Goal: Transaction & Acquisition: Purchase product/service

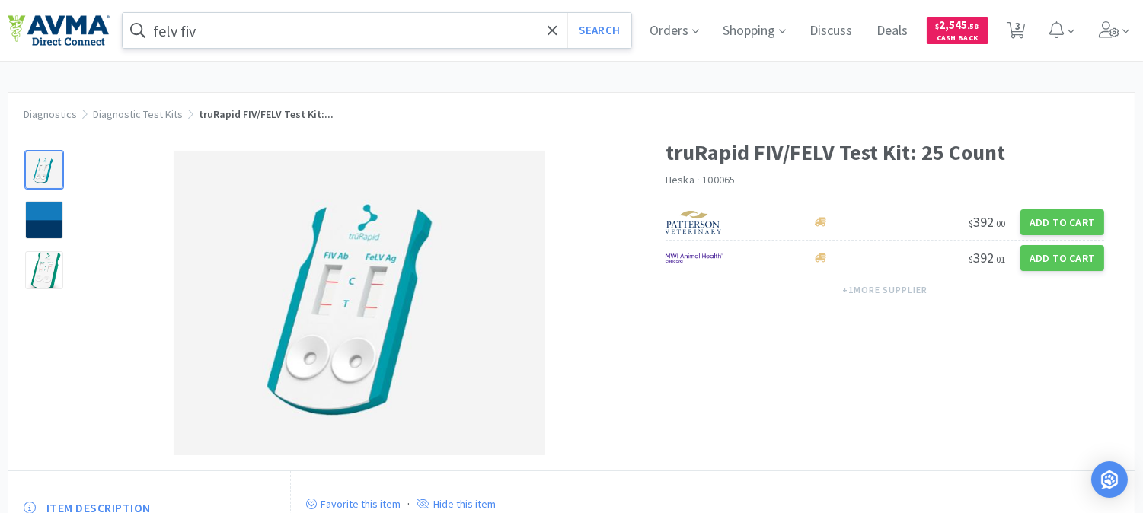
click at [253, 23] on input "felv fiv" at bounding box center [377, 30] width 508 height 35
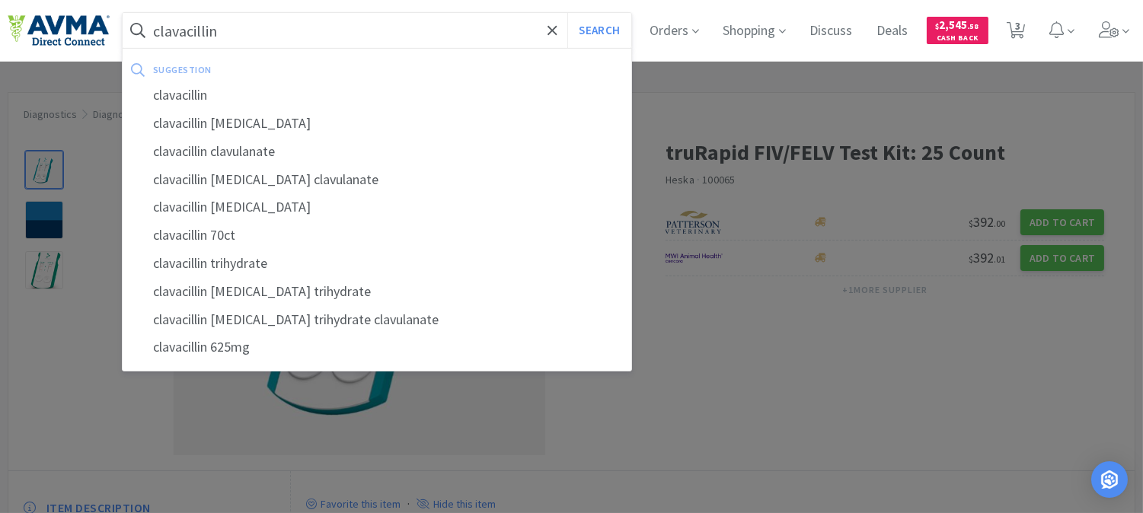
type input "clavacillin"
click at [567, 13] on button "Search" at bounding box center [598, 30] width 63 height 35
select select "1"
select select "2"
select select "1"
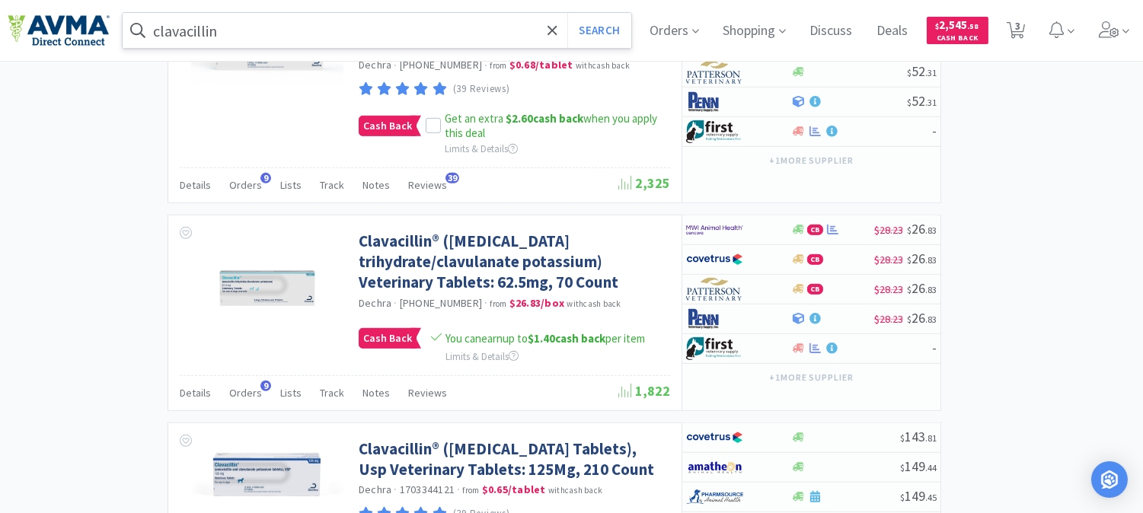
scroll to position [1607, 0]
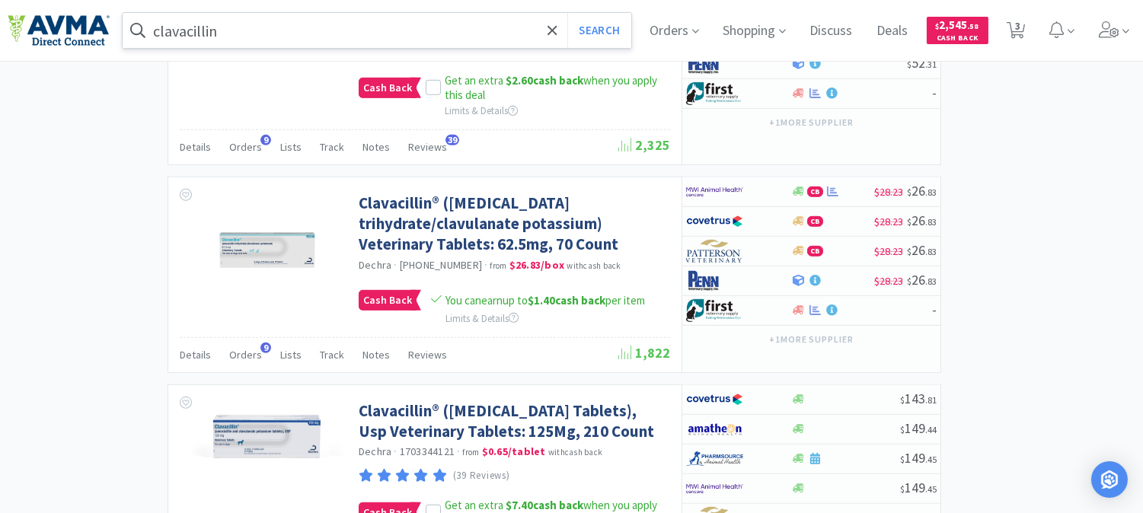
click at [255, 31] on input "clavacillin" at bounding box center [377, 30] width 508 height 35
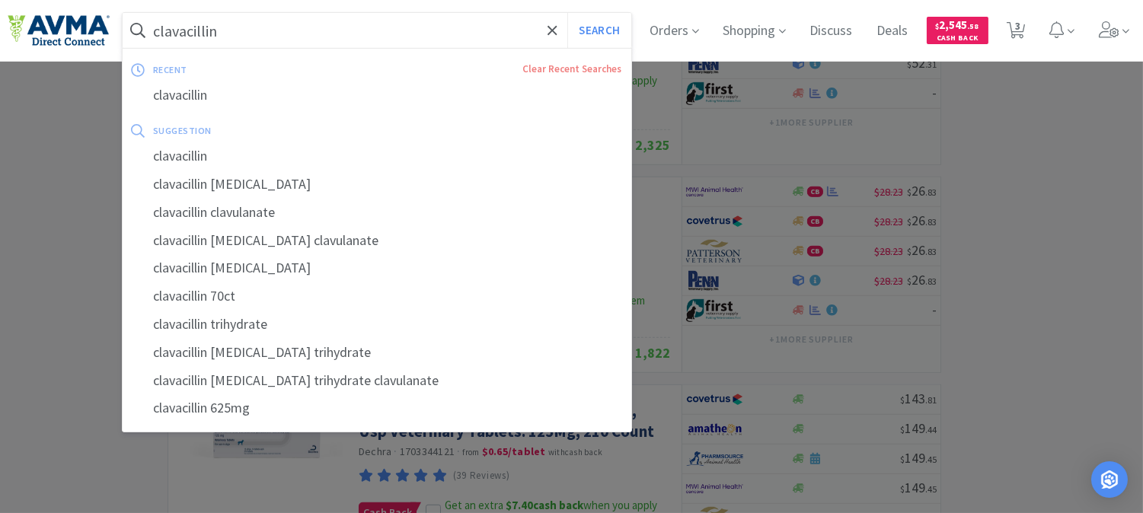
paste input "143323"
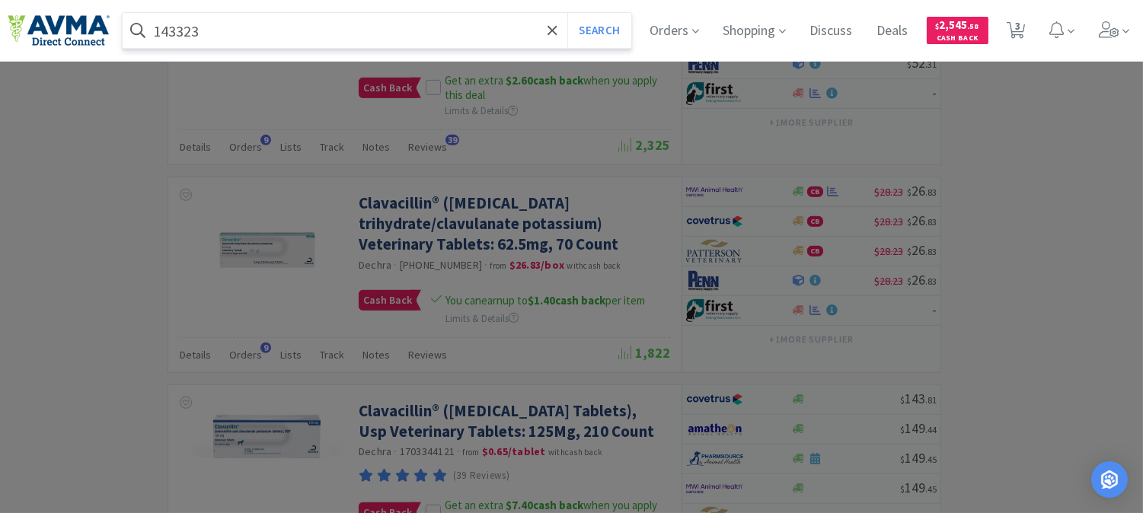
type input "143323"
click at [567, 13] on button "Search" at bounding box center [598, 30] width 63 height 35
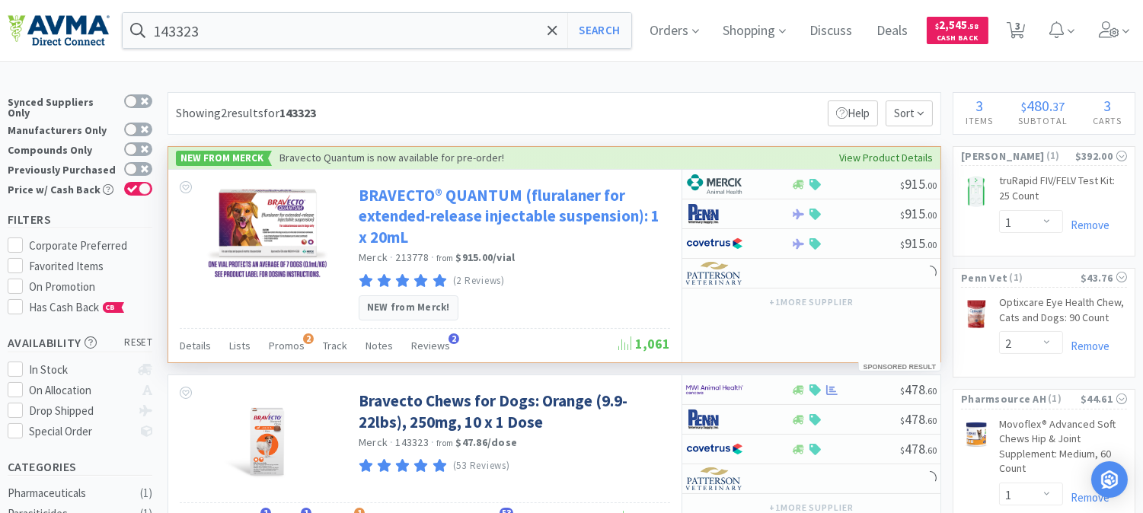
click at [467, 221] on link "BRAVECTO® QUANTUM (fluralaner for extended-release injectable suspension): 1 x …" at bounding box center [513, 216] width 308 height 62
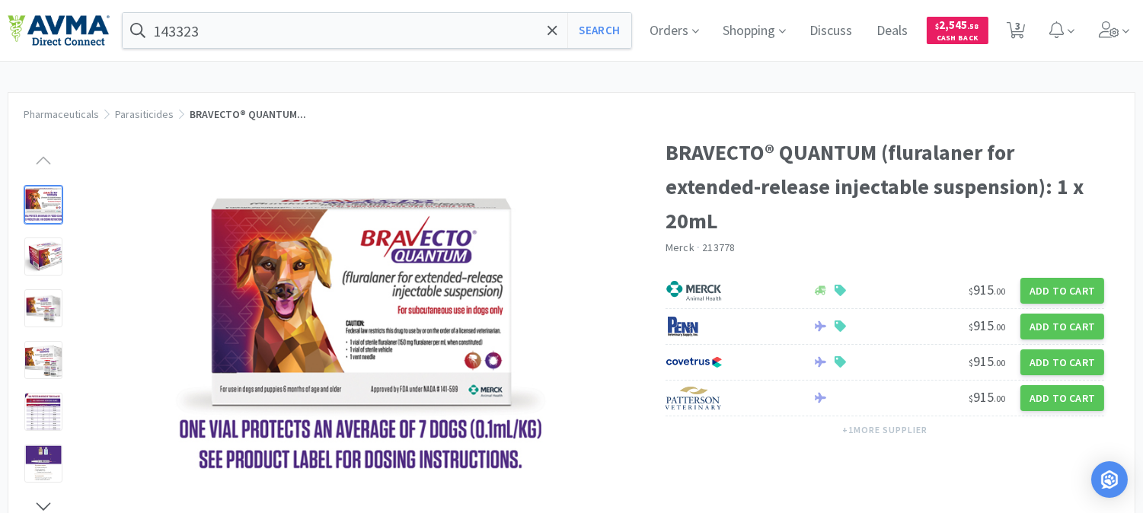
click at [635, 135] on div at bounding box center [336, 329] width 657 height 419
click at [614, 28] on button "Search" at bounding box center [598, 30] width 63 height 35
select select "1"
select select "2"
select select "1"
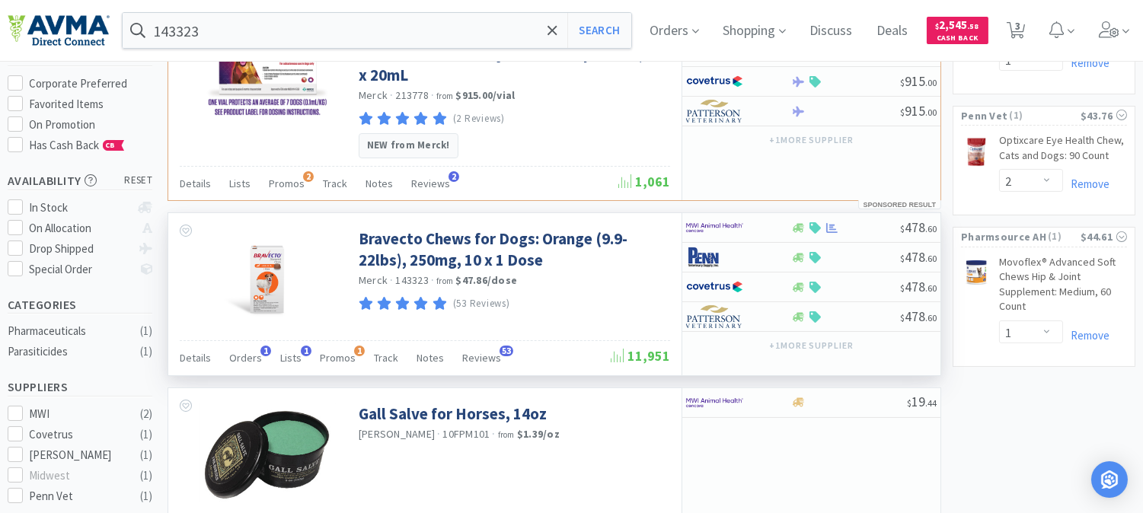
scroll to position [169, 0]
